Goal: Task Accomplishment & Management: Use online tool/utility

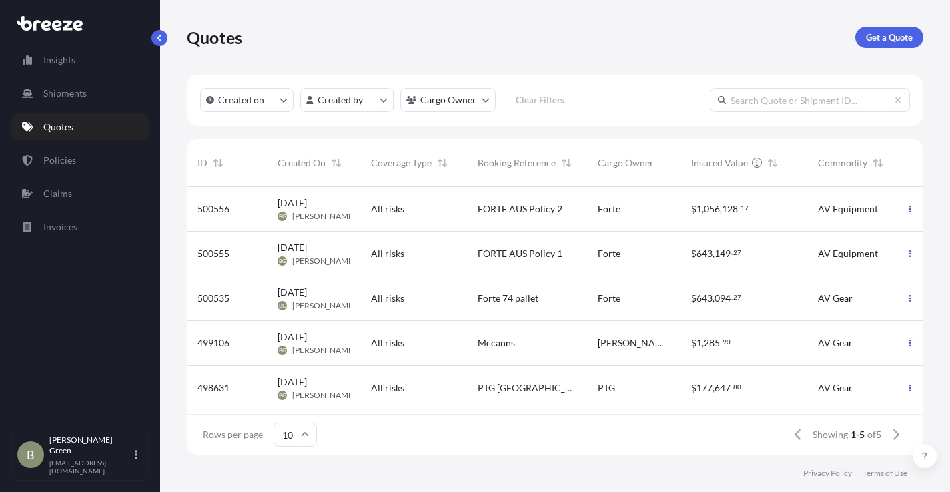
scroll to position [265, 727]
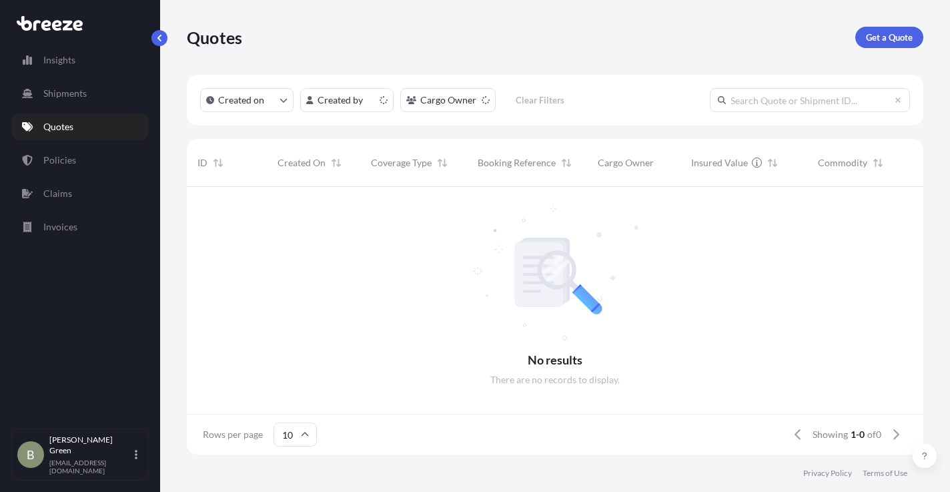
scroll to position [11, 11]
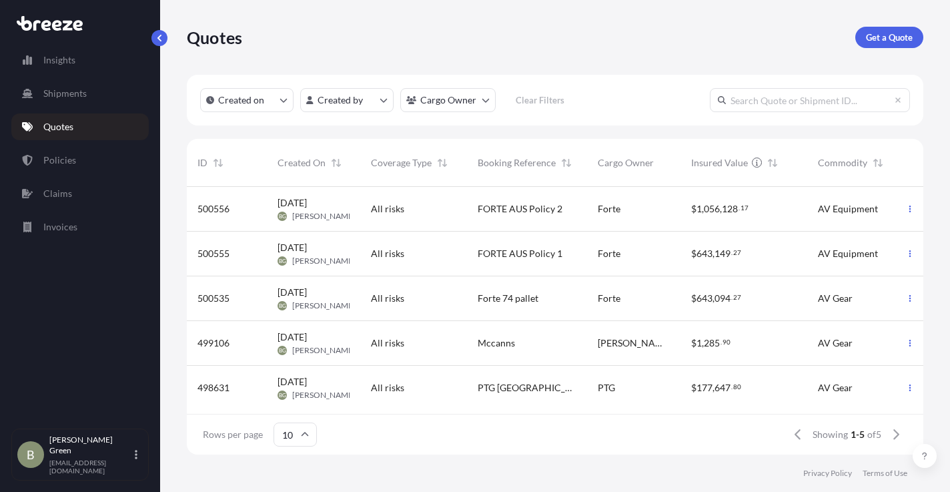
click at [625, 213] on div "Forte" at bounding box center [634, 208] width 72 height 13
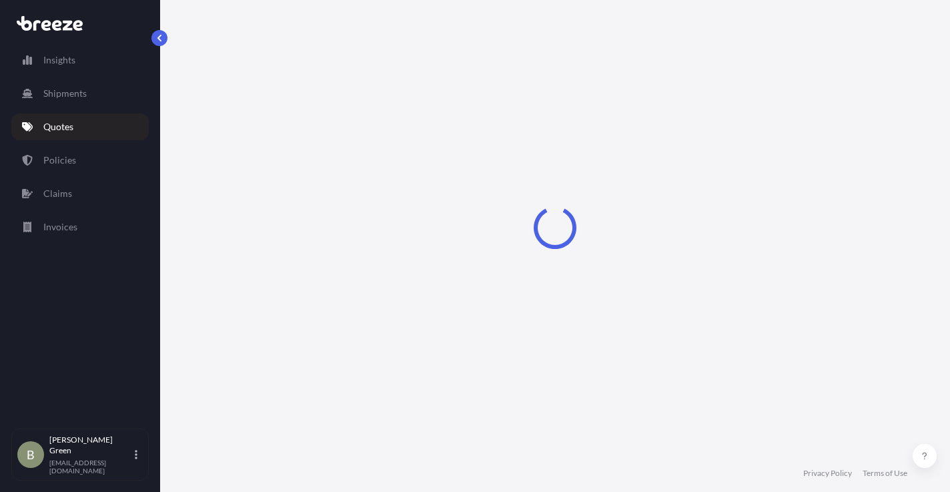
select select "Road"
select select "2"
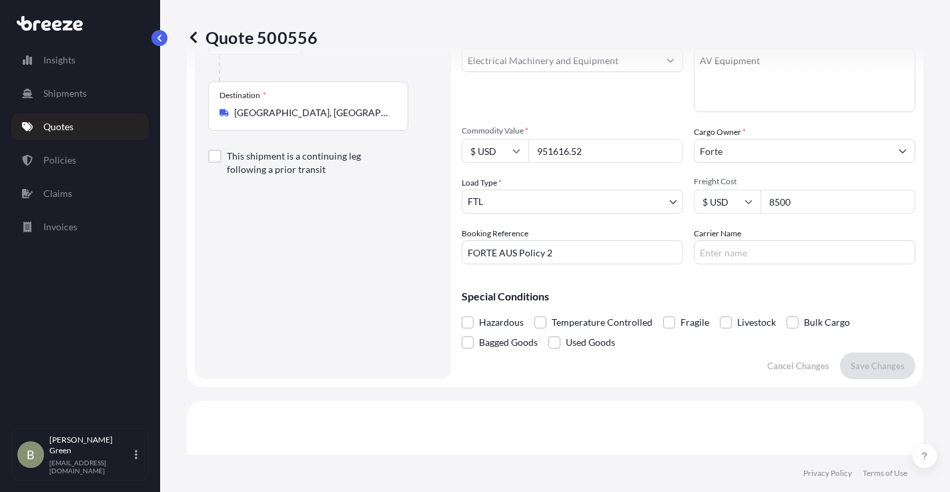
scroll to position [115, 0]
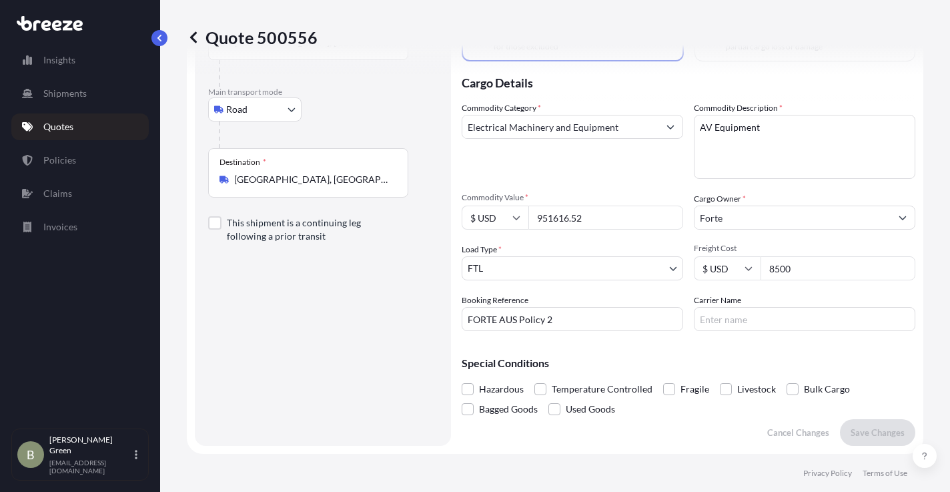
click at [190, 39] on icon at bounding box center [193, 37] width 13 height 13
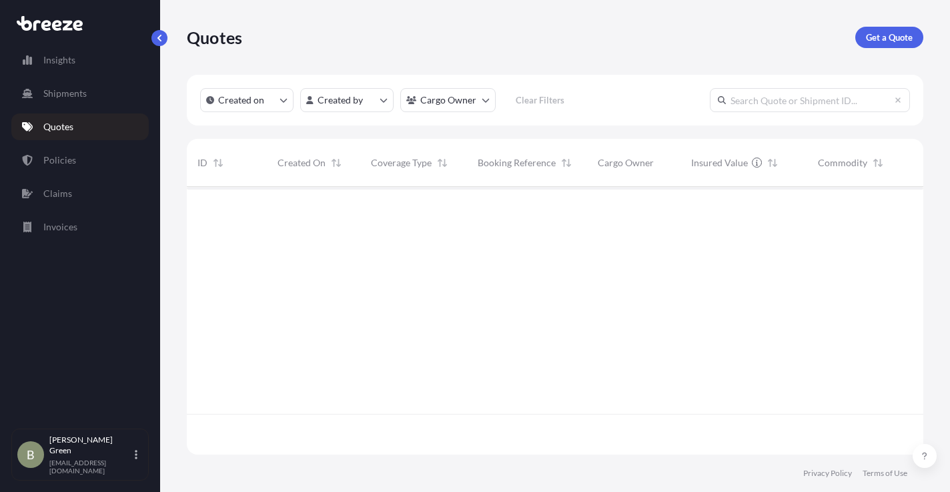
scroll to position [265, 727]
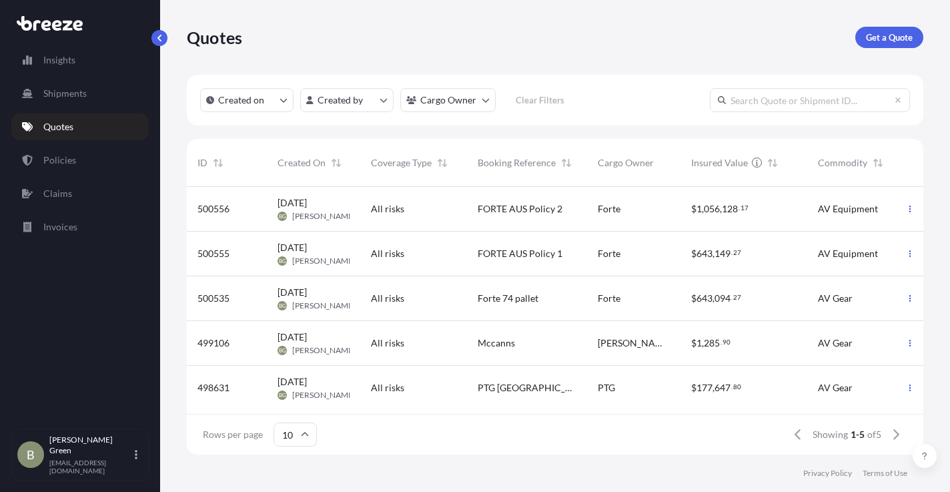
click at [468, 246] on div "FORTE AUS Policy 1" at bounding box center [527, 254] width 120 height 45
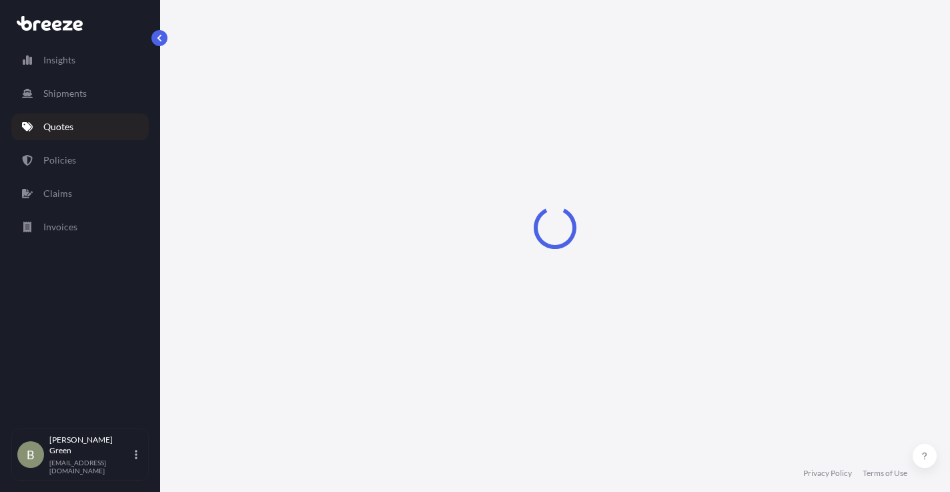
select select "Road"
select select "2"
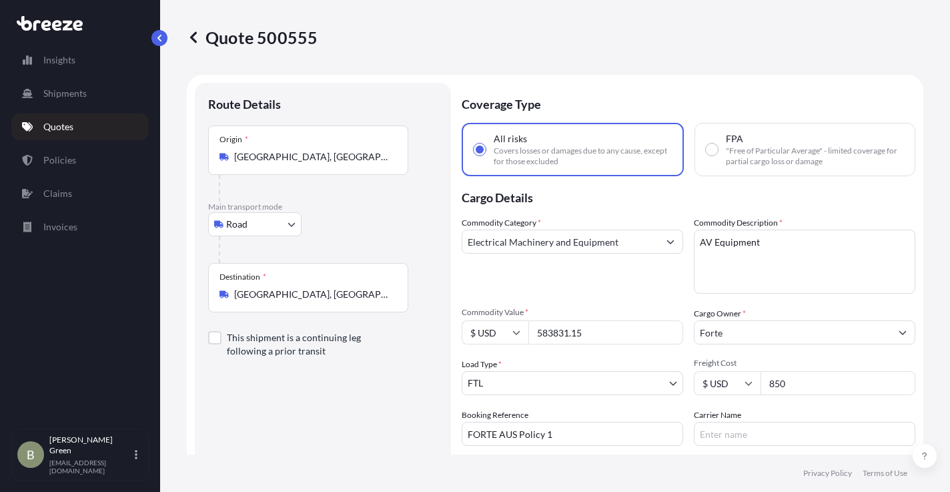
click at [48, 126] on p "Quotes" at bounding box center [58, 126] width 30 height 13
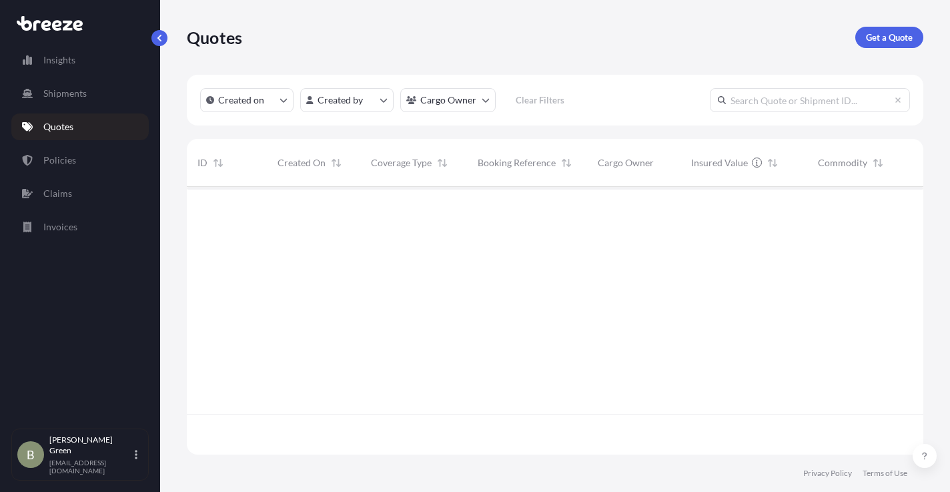
scroll to position [265, 727]
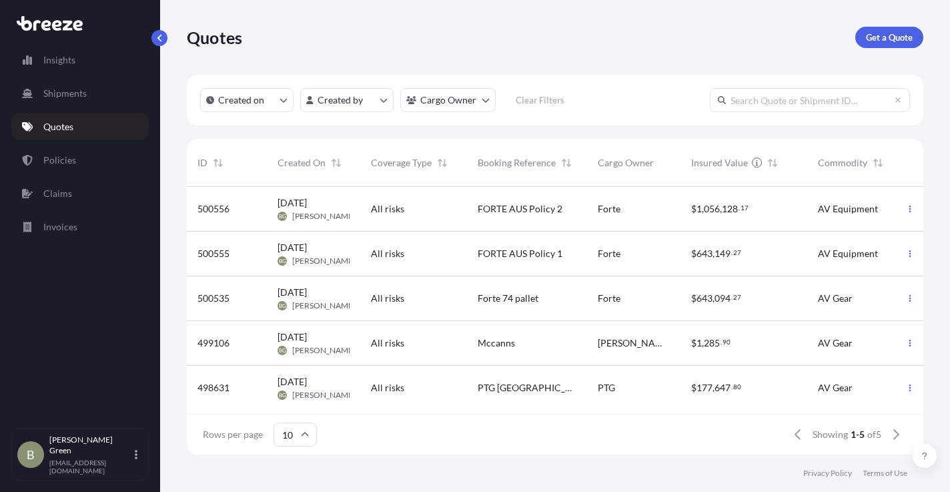
click at [412, 213] on div "All risks" at bounding box center [413, 208] width 85 height 13
select select "Road"
select select "2"
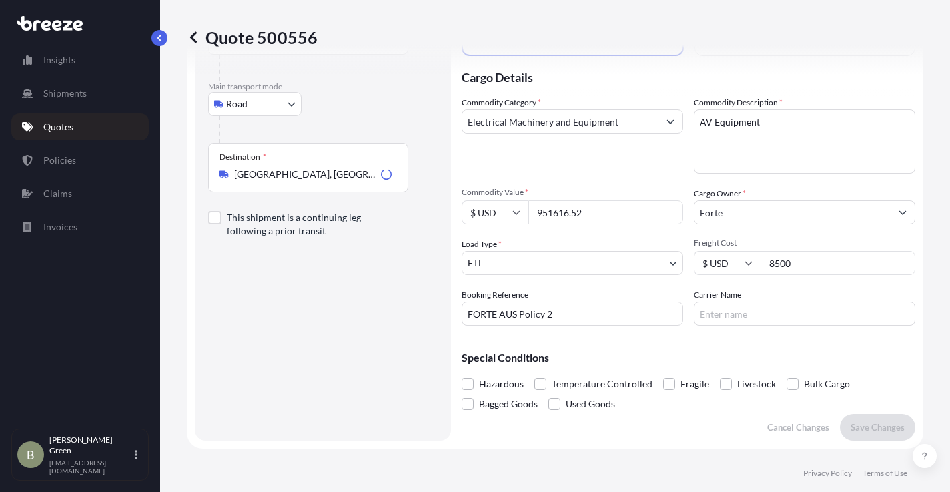
scroll to position [115, 0]
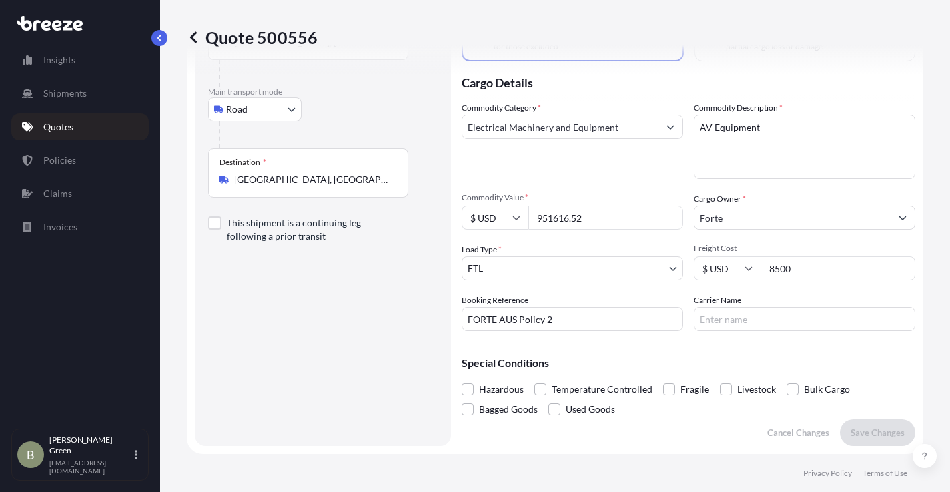
click at [43, 127] on p "Quotes" at bounding box center [58, 126] width 30 height 13
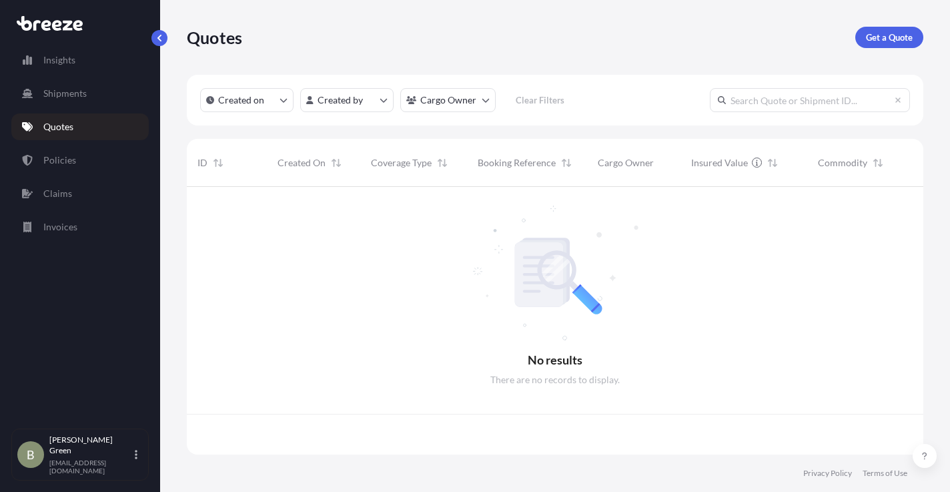
scroll to position [265, 727]
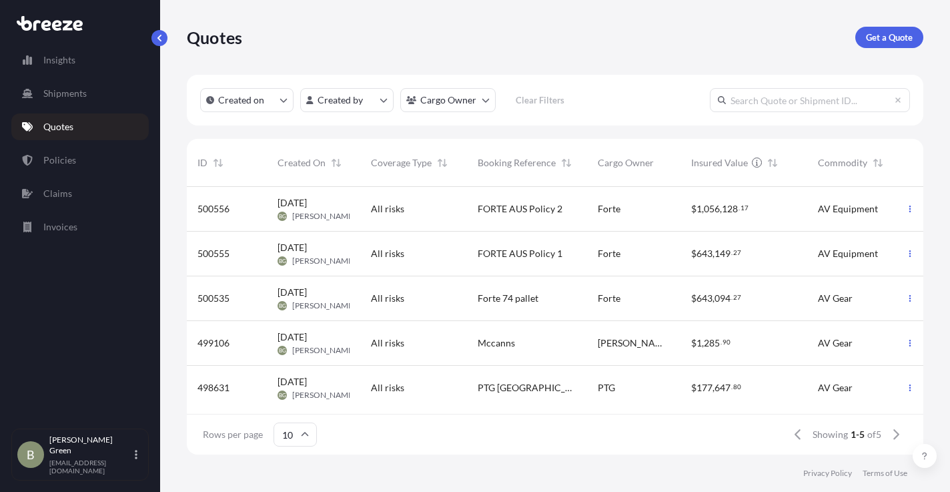
click at [388, 252] on span "All risks" at bounding box center [387, 253] width 33 height 13
select select "Road"
select select "2"
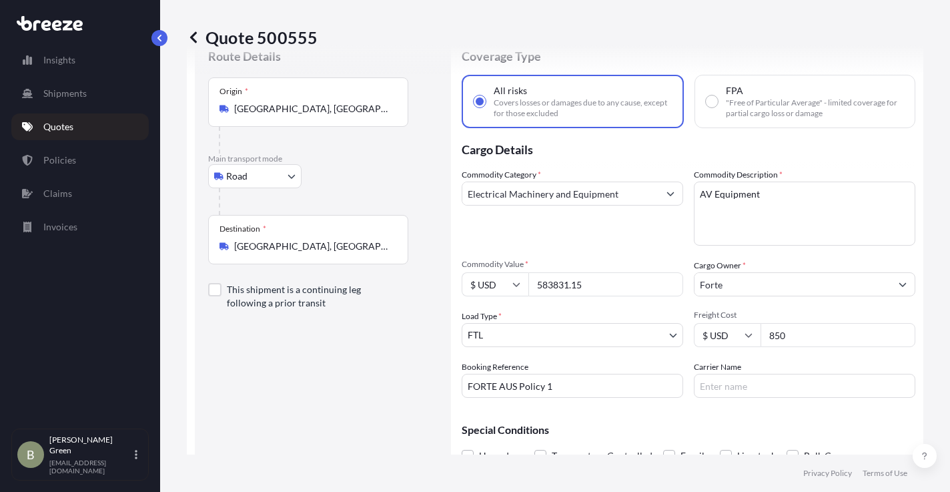
scroll to position [115, 0]
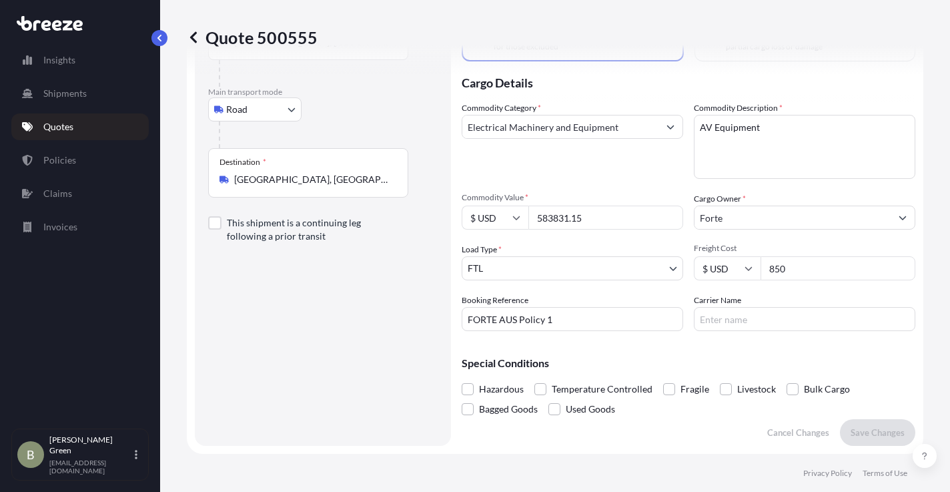
click at [74, 120] on link "Quotes" at bounding box center [79, 126] width 137 height 27
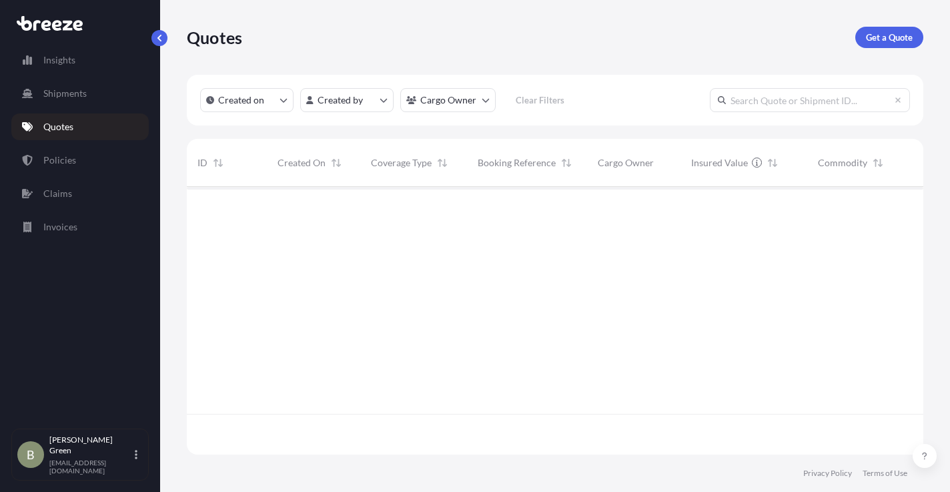
scroll to position [265, 727]
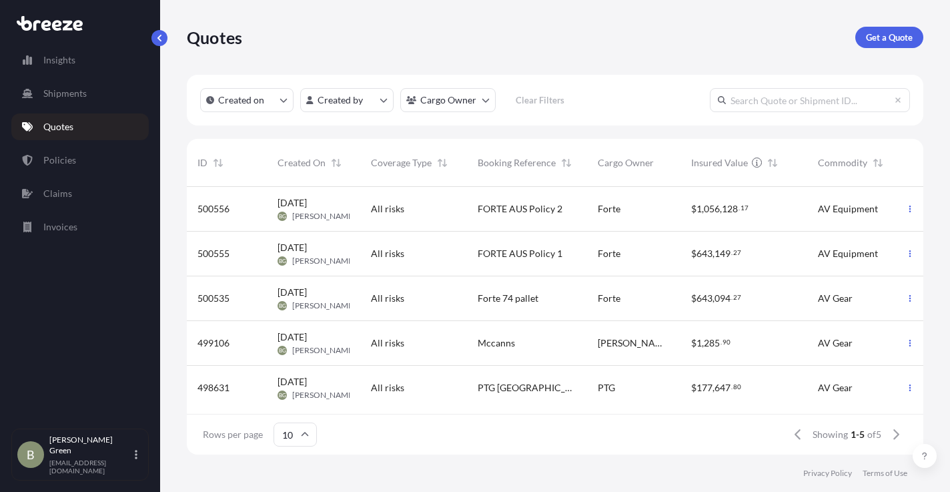
click at [409, 212] on div "All risks" at bounding box center [413, 208] width 85 height 13
select select "Road"
select select "2"
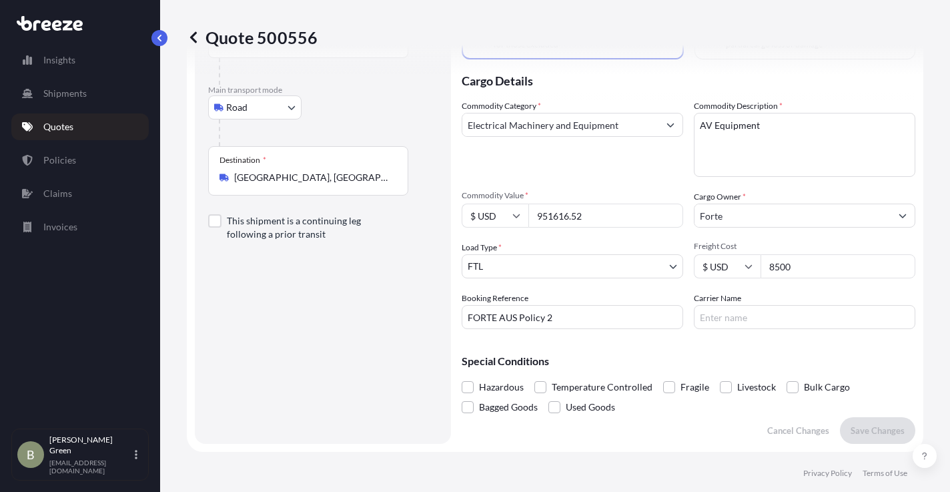
scroll to position [115, 0]
